Goal: Task Accomplishment & Management: Manage account settings

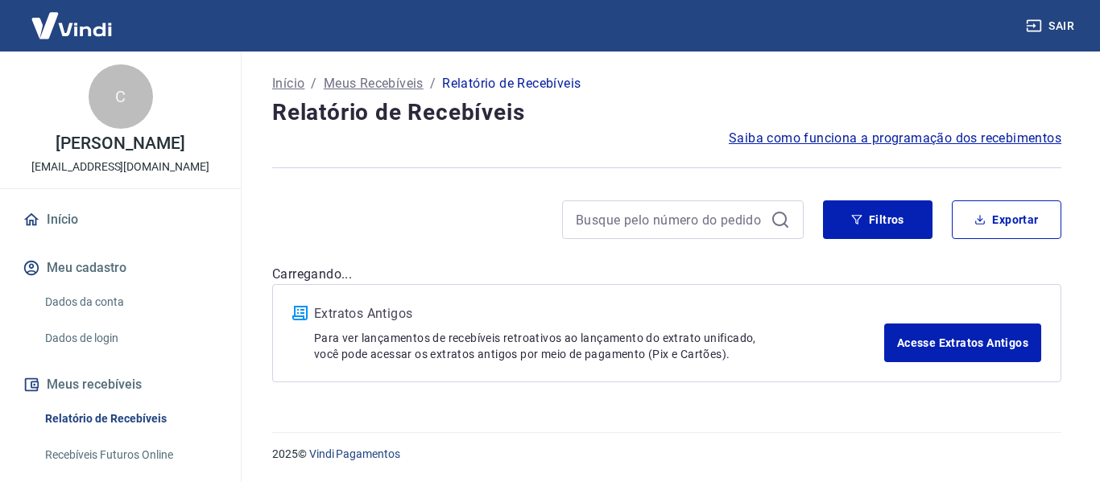
drag, startPoint x: 644, startPoint y: 168, endPoint x: 456, endPoint y: 195, distance: 189.4
click at [456, 195] on div "Sair C Cid Florêncio Barbosa Santos financeiro@cbsports.com.br Início Meu cadas…" at bounding box center [550, 241] width 1100 height 482
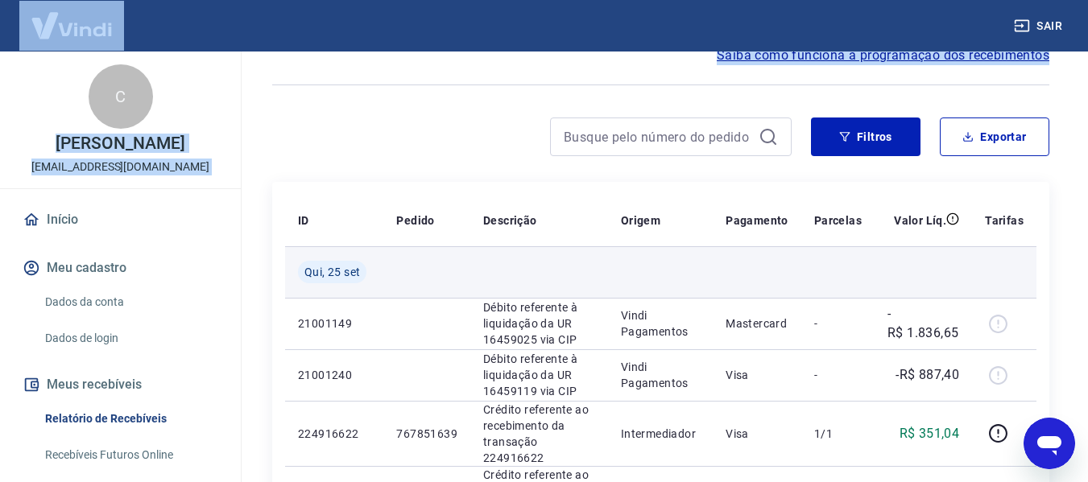
scroll to position [161, 0]
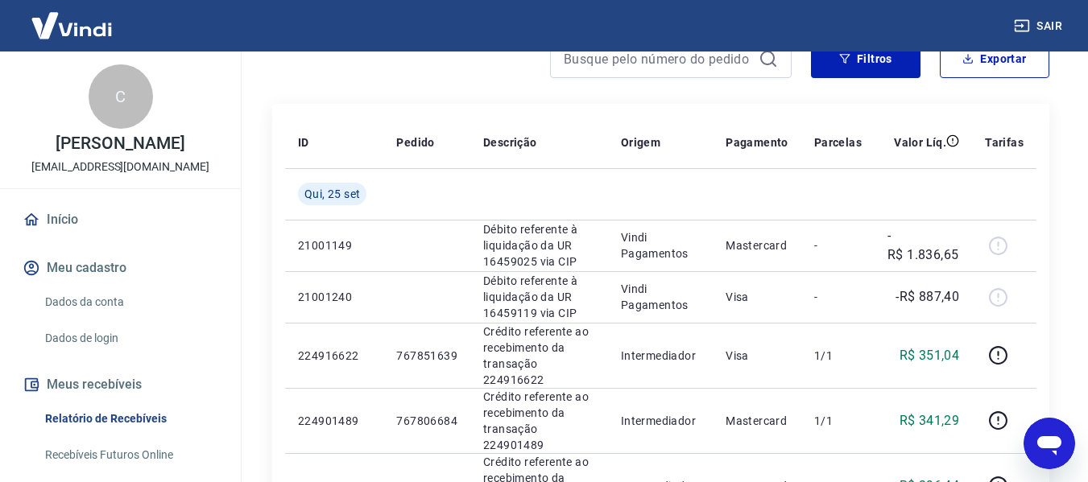
click at [321, 88] on div "Filtros Exportar" at bounding box center [660, 65] width 777 height 52
